Goal: Navigation & Orientation: Find specific page/section

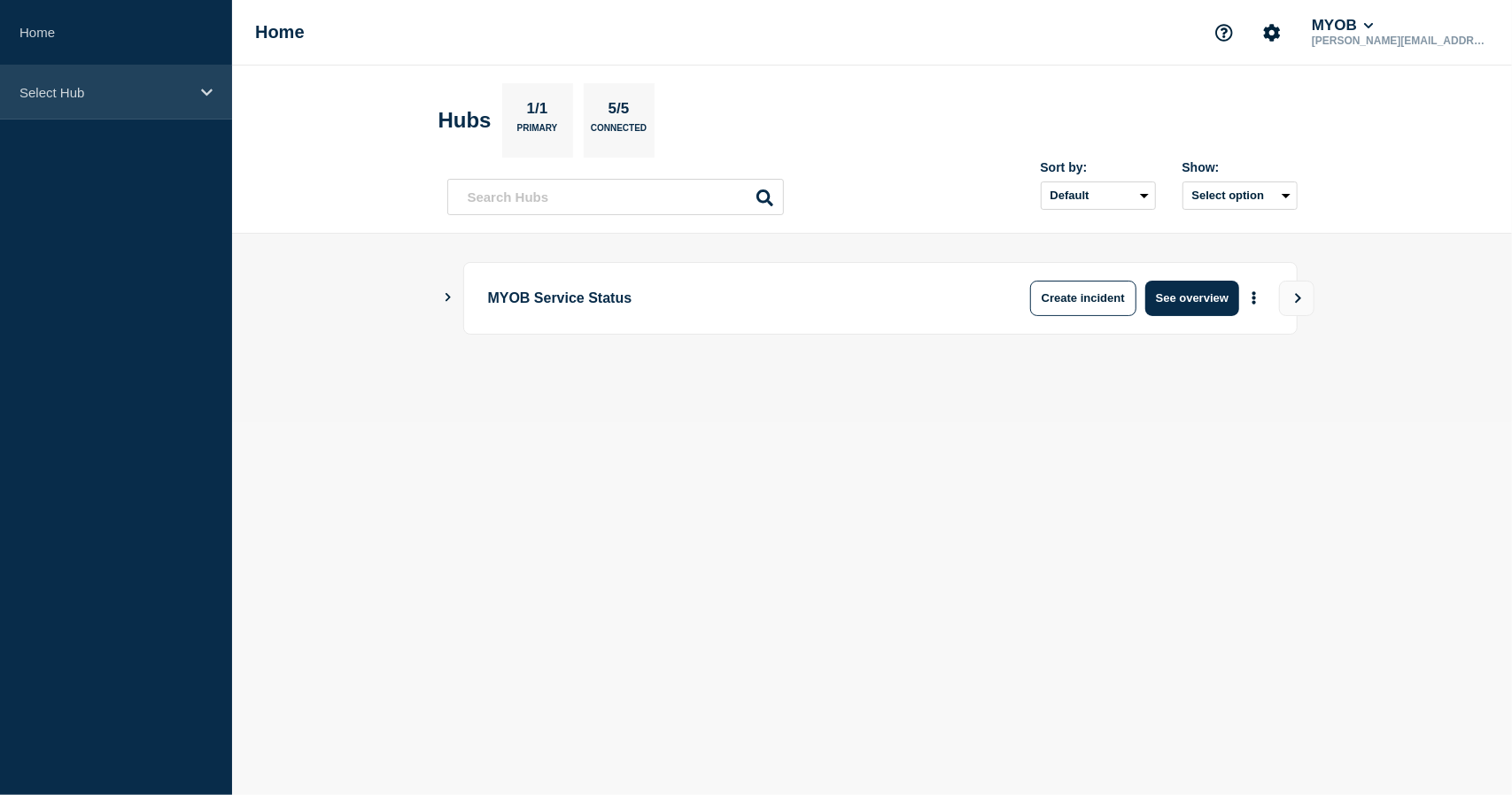
click at [86, 98] on p "Select Hub" at bounding box center [104, 91] width 170 height 15
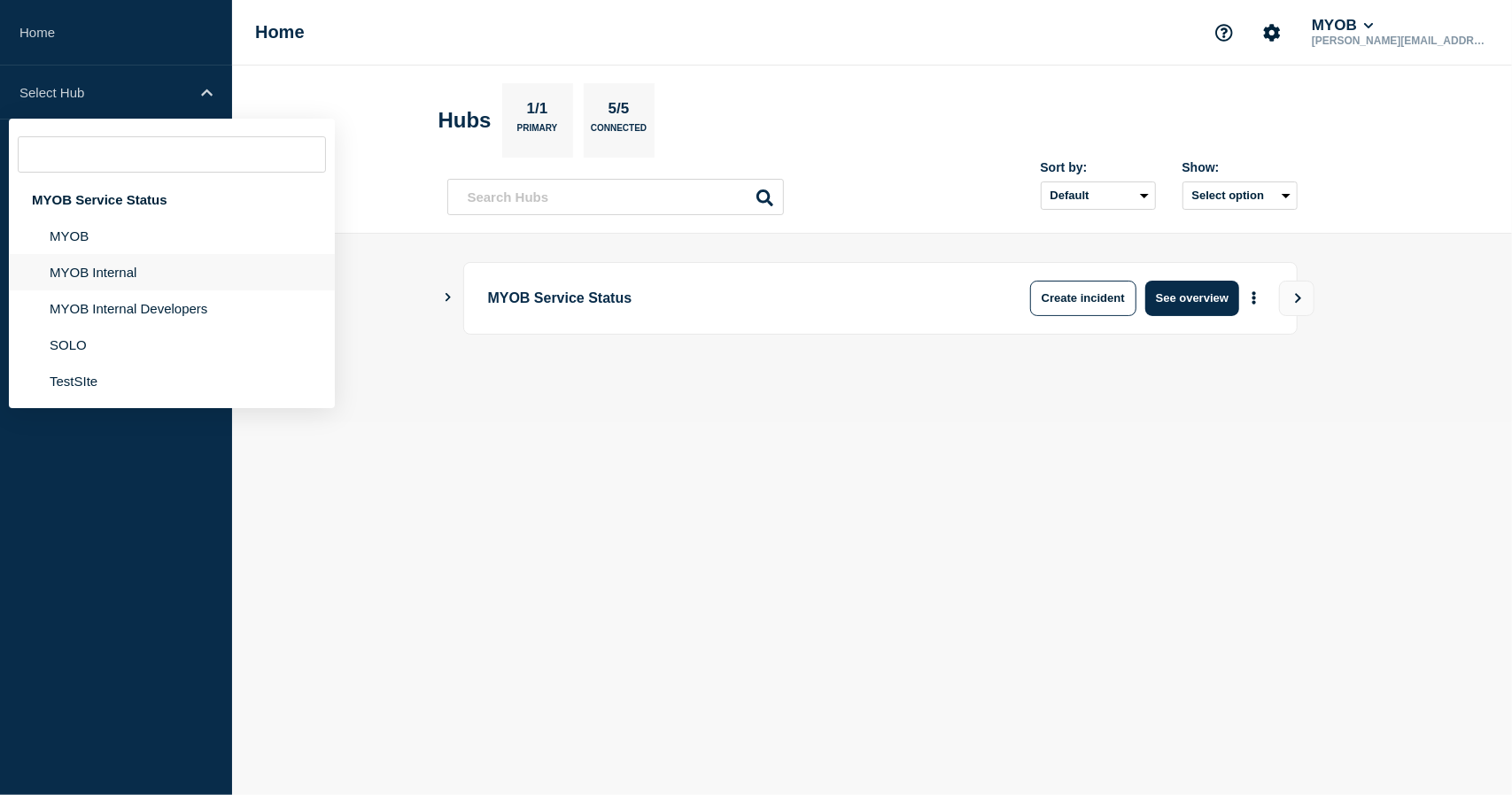
click at [132, 262] on li "MYOB Internal" at bounding box center [171, 272] width 326 height 36
